Goal: Task Accomplishment & Management: Complete application form

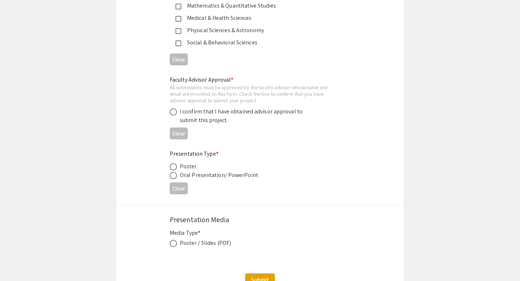
scroll to position [1103, 0]
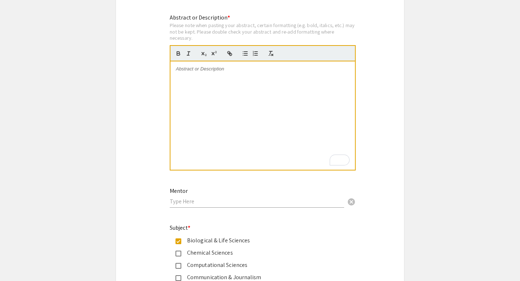
scroll to position [732, 0]
click at [201, 72] on p "To enrich screen reader interactions, please activate Accessibility in Grammarl…" at bounding box center [263, 69] width 174 height 7
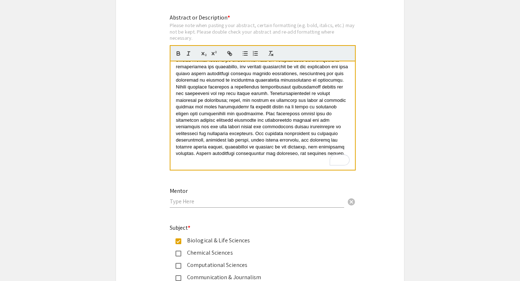
scroll to position [0, 0]
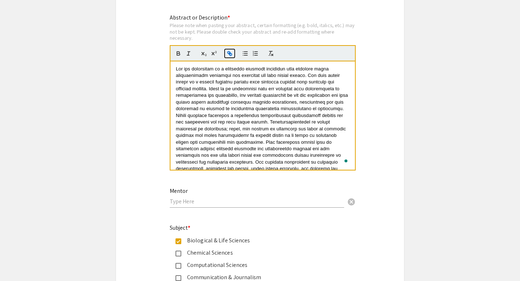
click at [230, 54] on icon "button" at bounding box center [229, 52] width 3 height 3
click at [176, 72] on span "To enrich screen reader interactions, please activate Accessibility in Grammarl…" at bounding box center [262, 125] width 173 height 119
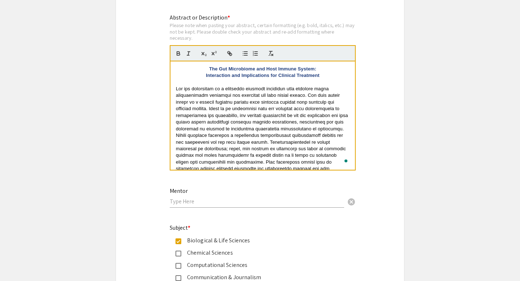
click at [278, 82] on p "To enrich screen reader interactions, please activate Accessibility in Grammarl…" at bounding box center [263, 82] width 174 height 7
click at [316, 77] on strong "Interaction and Implications for Clinical Treatment" at bounding box center [262, 75] width 113 height 5
drag, startPoint x: 321, startPoint y: 76, endPoint x: 209, endPoint y: 66, distance: 112.5
click at [209, 66] on div "The Gut Microbiome and Host Immune System: Interaction and Implications for Cli…" at bounding box center [263, 115] width 185 height 108
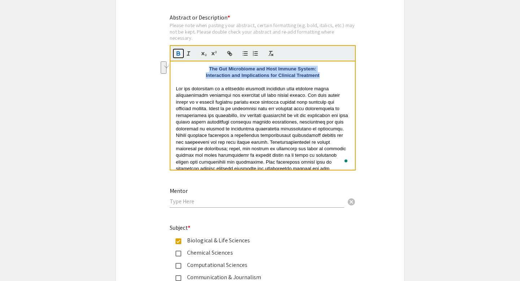
click at [180, 53] on icon "button" at bounding box center [178, 53] width 7 height 7
click at [322, 77] on p "Interaction and Implications for Clinical Treatment" at bounding box center [263, 75] width 174 height 7
drag, startPoint x: 322, startPoint y: 76, endPoint x: 208, endPoint y: 72, distance: 113.5
click at [208, 72] on div "The Gut Microbiome and Host Immune System: Interaction and Implications for Cli…" at bounding box center [263, 115] width 185 height 108
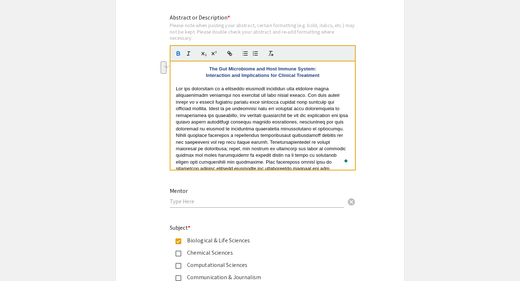
click at [284, 118] on span "To enrich screen reader interactions, please activate Accessibility in Grammarl…" at bounding box center [262, 145] width 173 height 119
click at [261, 83] on p "To enrich screen reader interactions, please activate Accessibility in Grammarl…" at bounding box center [263, 82] width 174 height 7
click at [323, 78] on p "Interaction and Implications for Clinical Treatment" at bounding box center [263, 75] width 174 height 7
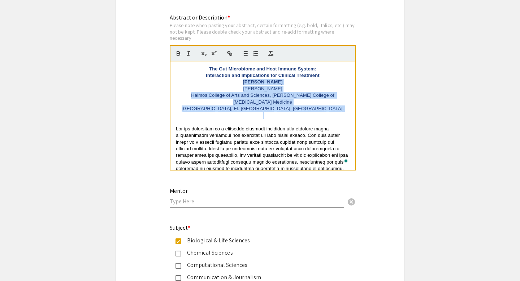
drag, startPoint x: 241, startPoint y: 85, endPoint x: 318, endPoint y: 115, distance: 82.8
click at [318, 115] on div "The Gut Microbiome and Host Immune System: Interaction and Implications for Cli…" at bounding box center [263, 115] width 185 height 108
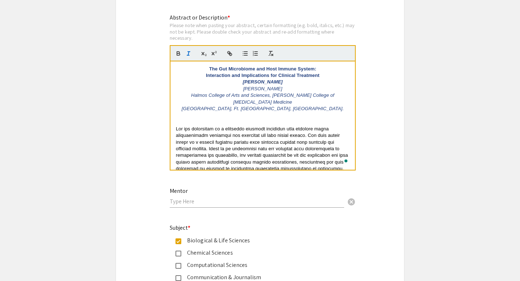
click at [296, 116] on p "To enrich screen reader interactions, please activate Accessibility in Grammarl…" at bounding box center [263, 115] width 174 height 7
click at [206, 78] on strong "Interaction and Implications for Clinical Treatment" at bounding box center [262, 75] width 113 height 5
click at [229, 78] on strong "Interaction and Implications for Clinical Treatment" at bounding box center [262, 75] width 113 height 5
click at [282, 125] on p "To enrich screen reader interactions, please activate Accessibility in Grammarl…" at bounding box center [263, 122] width 174 height 7
click at [274, 122] on p "To enrich screen reader interactions, please activate Accessibility in Grammarl…" at bounding box center [263, 122] width 174 height 7
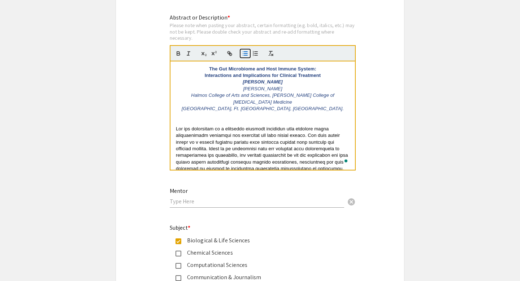
click at [246, 57] on icon "button" at bounding box center [245, 53] width 7 height 7
click at [198, 153] on span "To enrich screen reader interactions, please activate Accessibility in Grammarl…" at bounding box center [262, 185] width 173 height 119
click at [177, 131] on span "To enrich screen reader interactions, please activate Accessibility in Grammarl…" at bounding box center [262, 185] width 173 height 119
click at [176, 125] on div "The Gut Microbiome and Host Immune System: Interactions and Implications for Cl…" at bounding box center [263, 115] width 185 height 108
click at [276, 124] on p "Abstract" at bounding box center [263, 122] width 174 height 7
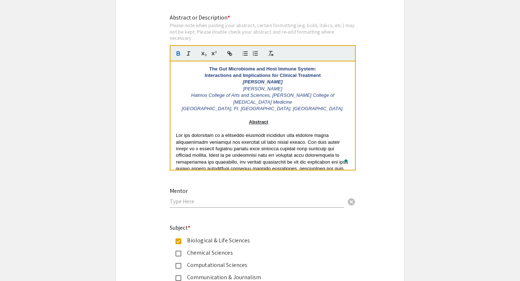
scroll to position [5, 0]
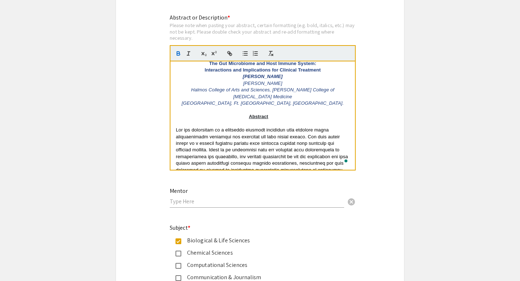
click at [320, 156] on span "To enrich screen reader interactions, please activate Accessibility in Grammarl…" at bounding box center [262, 186] width 173 height 119
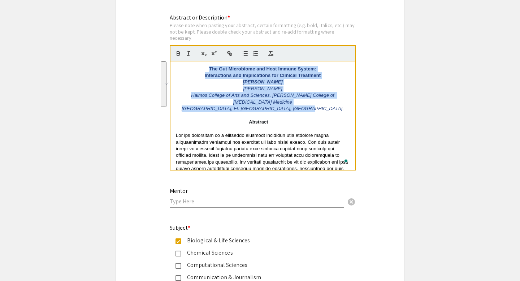
drag, startPoint x: 321, startPoint y: 107, endPoint x: 209, endPoint y: 68, distance: 117.7
click at [209, 68] on div "The Gut Microbiome and Host Immune System: Interactions and Implications for Cl…" at bounding box center [263, 115] width 185 height 108
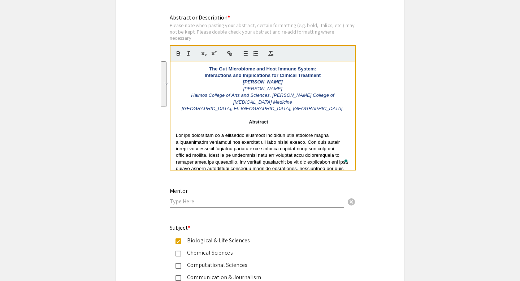
click at [270, 167] on p "To enrich screen reader interactions, please activate Accessibility in Grammarl…" at bounding box center [263, 192] width 174 height 120
click at [229, 203] on input "text" at bounding box center [257, 202] width 175 height 8
drag, startPoint x: 285, startPoint y: 90, endPoint x: 240, endPoint y: 89, distance: 45.5
click at [240, 89] on p "[PERSON_NAME]" at bounding box center [263, 89] width 174 height 7
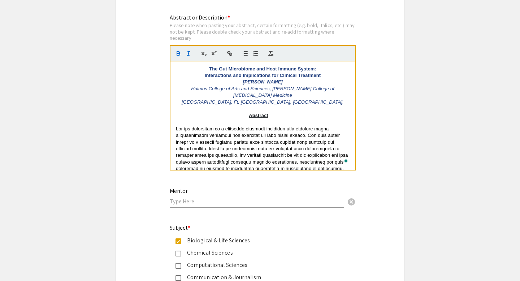
click at [201, 204] on input "text" at bounding box center [257, 202] width 175 height 8
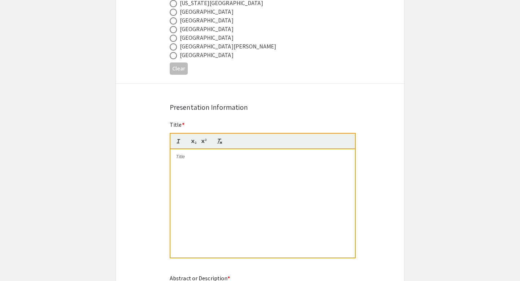
type input "[PERSON_NAME]"
click at [225, 164] on div at bounding box center [263, 203] width 185 height 108
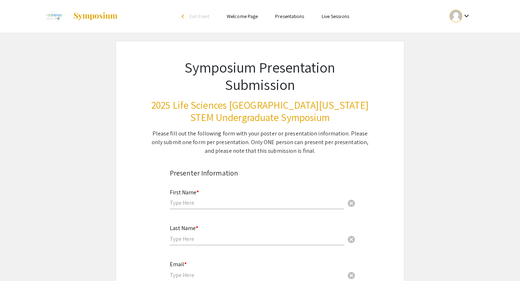
click at [210, 202] on input "text" at bounding box center [257, 203] width 175 height 8
type input "[PERSON_NAME]"
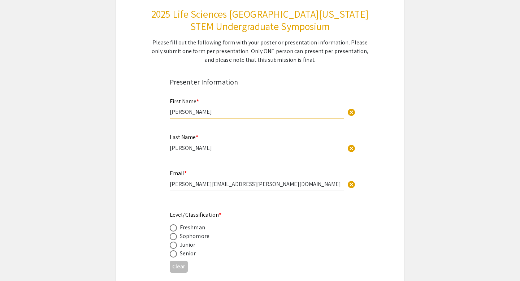
click at [258, 181] on input "[PERSON_NAME][EMAIL_ADDRESS][PERSON_NAME][DOMAIN_NAME]" at bounding box center [257, 184] width 175 height 8
click at [258, 184] on input "[PERSON_NAME][EMAIL_ADDRESS][PERSON_NAME][DOMAIN_NAME]" at bounding box center [257, 184] width 175 height 8
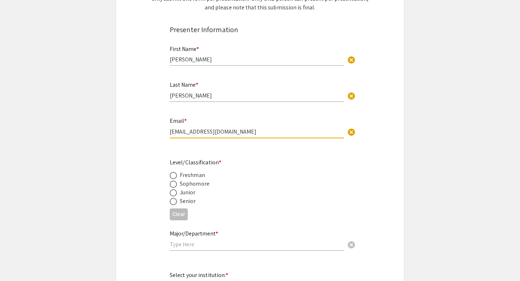
type input "[EMAIL_ADDRESS][DOMAIN_NAME]"
click at [189, 203] on div "Senior" at bounding box center [188, 201] width 16 height 9
click at [174, 202] on span at bounding box center [173, 201] width 7 height 7
click at [174, 202] on input "radio" at bounding box center [173, 201] width 7 height 7
radio input "true"
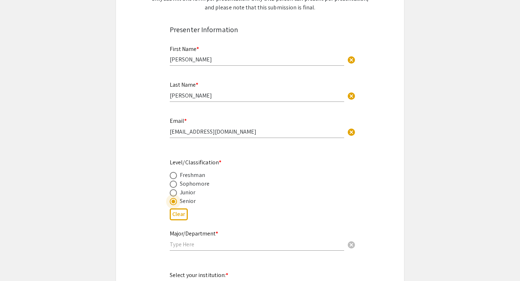
click at [220, 248] on input "text" at bounding box center [257, 245] width 175 height 8
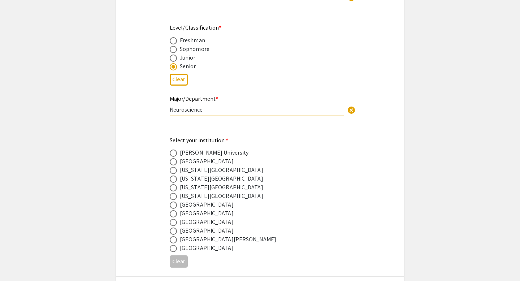
type input "Neuroscience"
click at [173, 223] on span at bounding box center [173, 222] width 7 height 7
click at [173, 223] on input "radio" at bounding box center [173, 222] width 7 height 7
radio input "true"
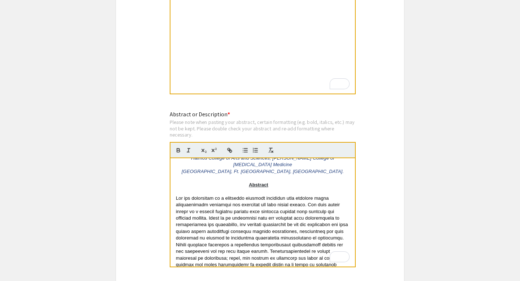
scroll to position [30, 0]
